Goal: Task Accomplishment & Management: Manage account settings

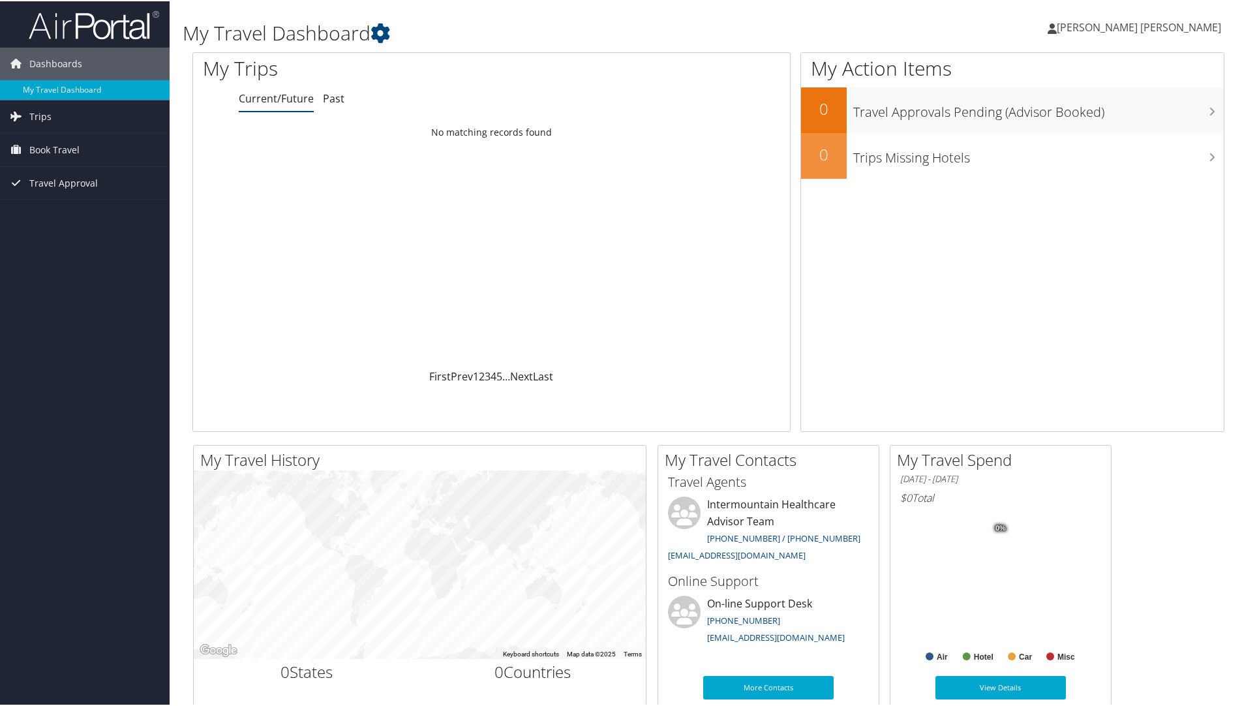
click at [1159, 21] on span "[PERSON_NAME] [PERSON_NAME]" at bounding box center [1139, 26] width 164 height 14
click at [1124, 117] on link "View Travel Profile" at bounding box center [1146, 116] width 145 height 22
